Goal: Information Seeking & Learning: Find specific fact

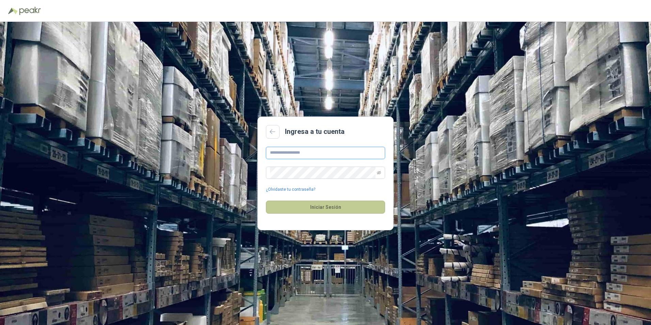
type input "**********"
click at [349, 213] on button "Iniciar Sesión" at bounding box center [325, 207] width 119 height 13
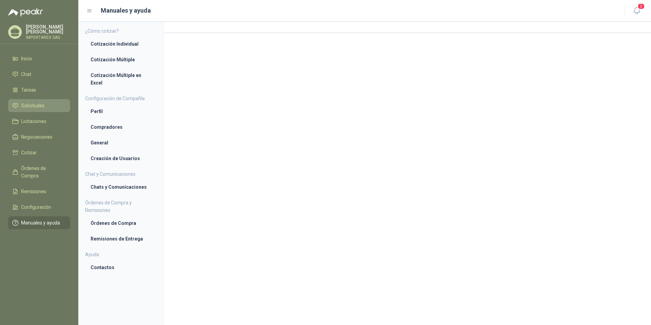
click at [43, 106] on span "Solicitudes" at bounding box center [32, 105] width 23 height 7
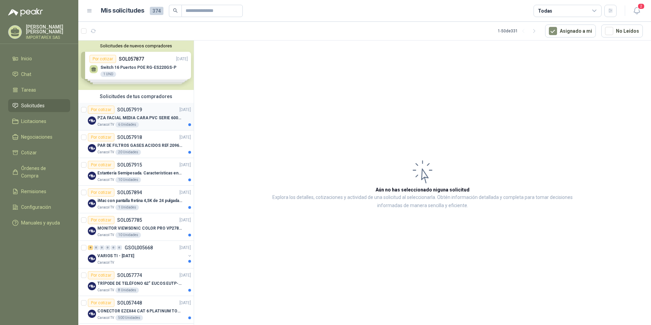
click at [155, 119] on p "PZA FACIAL MEDIA CARA PVC SERIE 6000 3M" at bounding box center [139, 118] width 85 height 6
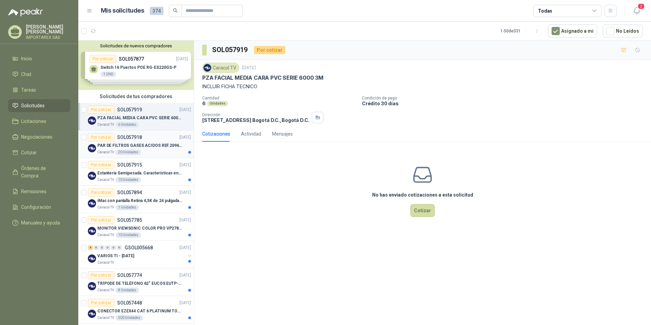
click at [138, 139] on p "SOL057918" at bounding box center [129, 137] width 25 height 5
click at [261, 83] on p "INCLUIR FICHA TECNICO" at bounding box center [422, 86] width 441 height 7
click at [216, 104] on div "Unidades" at bounding box center [220, 103] width 21 height 5
click at [152, 172] on p "Estantería Semipesada. Características en el adjunto" at bounding box center [139, 173] width 85 height 6
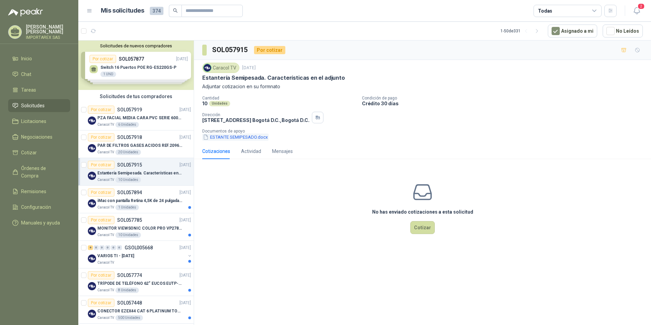
click at [218, 138] on button "ESTANTE SEMIPESADO.docx" at bounding box center [235, 136] width 66 height 7
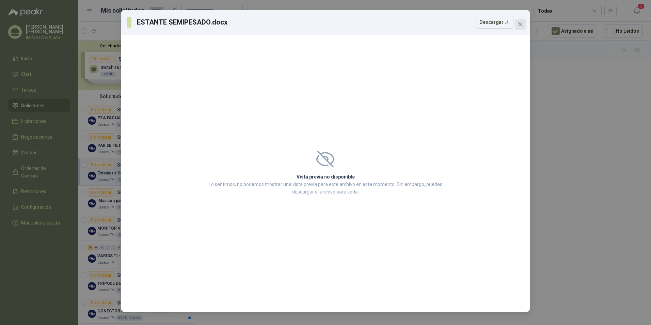
click at [521, 21] on button "Close" at bounding box center [520, 24] width 11 height 11
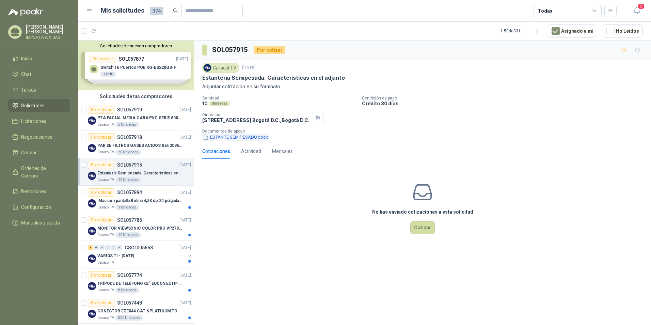
click at [225, 136] on button "ESTANTE SEMIPESADO.docx" at bounding box center [235, 136] width 66 height 7
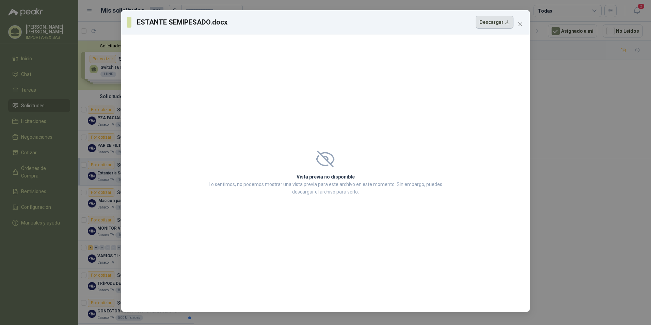
click at [484, 22] on button "Descargar" at bounding box center [495, 22] width 38 height 13
click at [522, 23] on icon "close" at bounding box center [520, 24] width 4 height 4
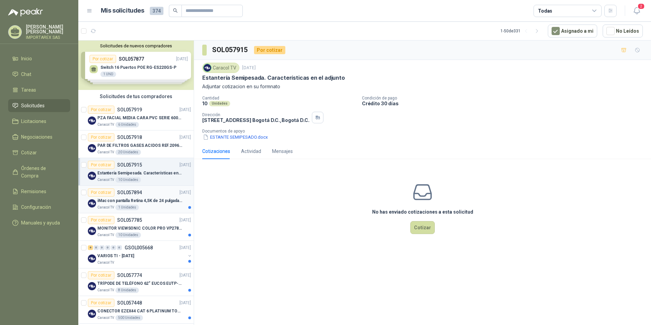
click at [163, 205] on div "Caracol TV 1 Unidades" at bounding box center [144, 207] width 94 height 5
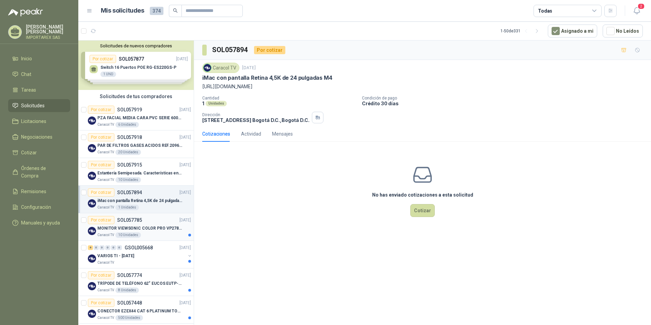
click at [138, 228] on p "MONITOR VIEWSONIC COLOR PRO VP2786-4K" at bounding box center [139, 228] width 85 height 6
drag, startPoint x: 309, startPoint y: 87, endPoint x: 203, endPoint y: 87, distance: 106.2
click at [203, 87] on p "[URL][DOMAIN_NAME]" at bounding box center [422, 86] width 441 height 7
click at [148, 253] on div "VARIOS TI - [DATE]" at bounding box center [141, 256] width 88 height 8
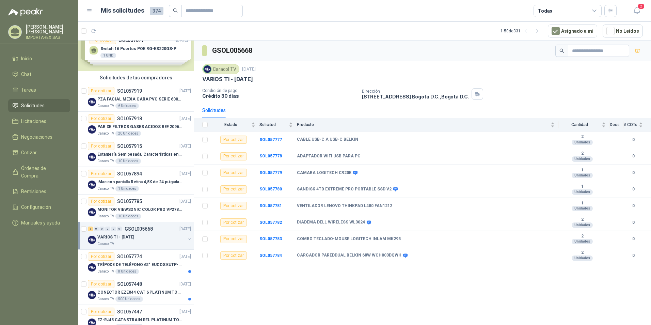
scroll to position [34, 0]
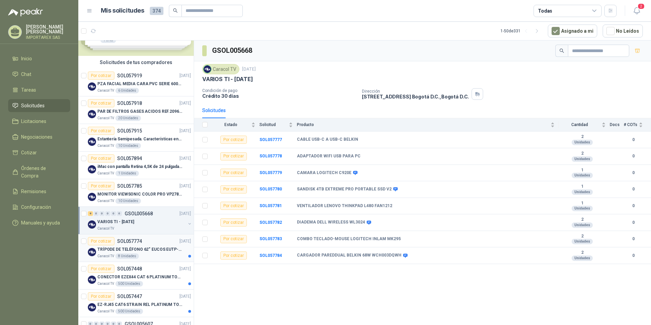
click at [148, 253] on div "Caracol TV 8 Unidades" at bounding box center [144, 255] width 94 height 5
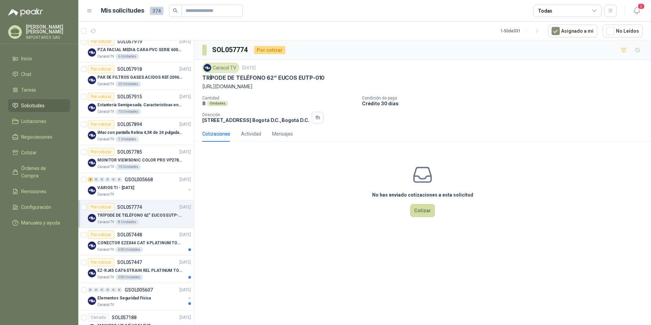
scroll to position [102, 0]
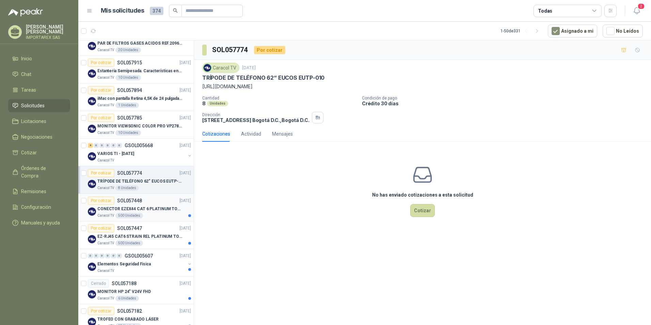
click at [155, 214] on div "Caracol TV 500 Unidades" at bounding box center [144, 215] width 94 height 5
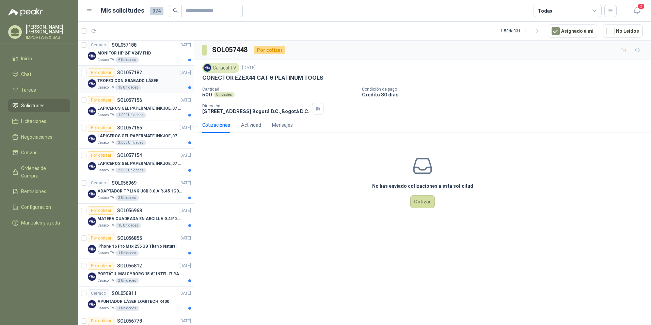
scroll to position [204, 0]
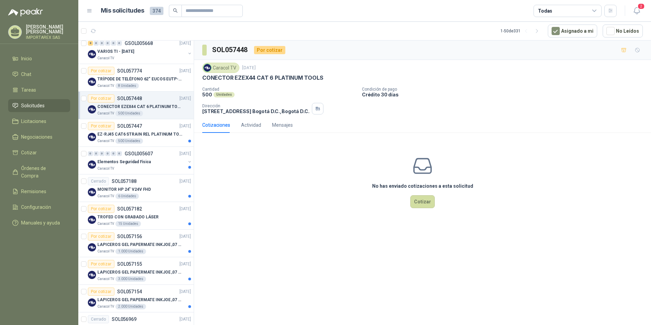
click at [354, 255] on div "SOL057448 Por cotizar Caracol TV [DATE] CONECTOR EZEX44 CAT 6 PLATINUM TOOLS Ca…" at bounding box center [422, 184] width 457 height 287
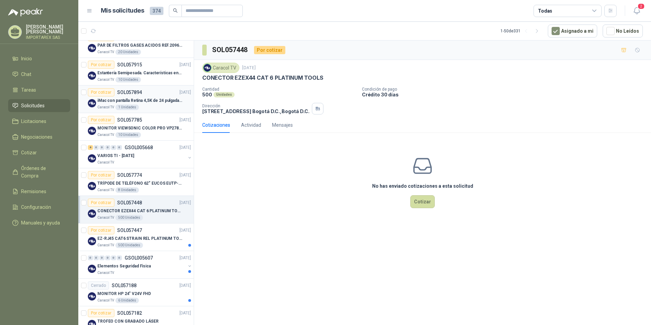
scroll to position [0, 0]
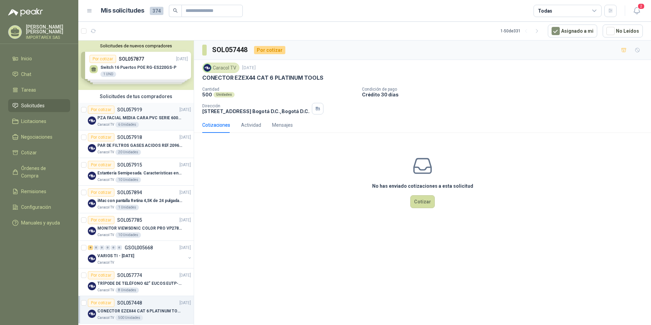
click at [132, 112] on div "Por cotizar SOL057919" at bounding box center [115, 110] width 54 height 8
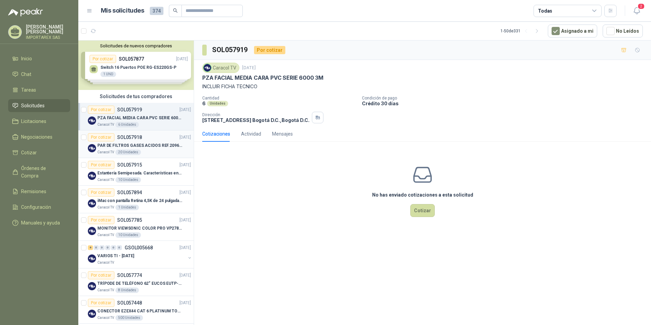
click at [157, 149] on div "PAR DE FILTROS GASES ACIDOS REF.2096 3M" at bounding box center [144, 145] width 94 height 8
drag, startPoint x: 329, startPoint y: 73, endPoint x: 241, endPoint y: 73, distance: 88.2
click at [241, 73] on div "Caracol TV [DATE]" at bounding box center [422, 68] width 441 height 10
drag, startPoint x: 241, startPoint y: 73, endPoint x: 266, endPoint y: 44, distance: 37.4
click at [306, 42] on div "SOL057918 Por cotizar" at bounding box center [422, 50] width 457 height 19
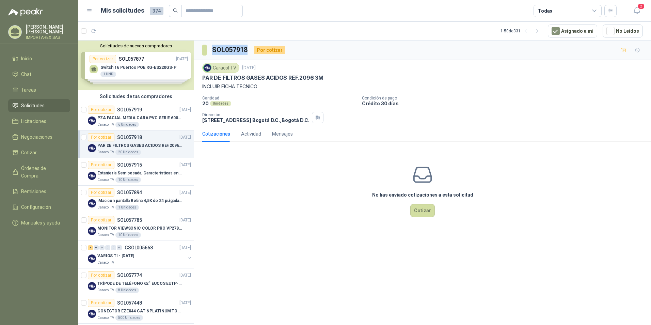
drag, startPoint x: 212, startPoint y: 51, endPoint x: 247, endPoint y: 53, distance: 34.5
click at [247, 53] on h3 "SOL057918" at bounding box center [230, 50] width 36 height 11
copy h3 "SOL057918"
